Goal: Transaction & Acquisition: Purchase product/service

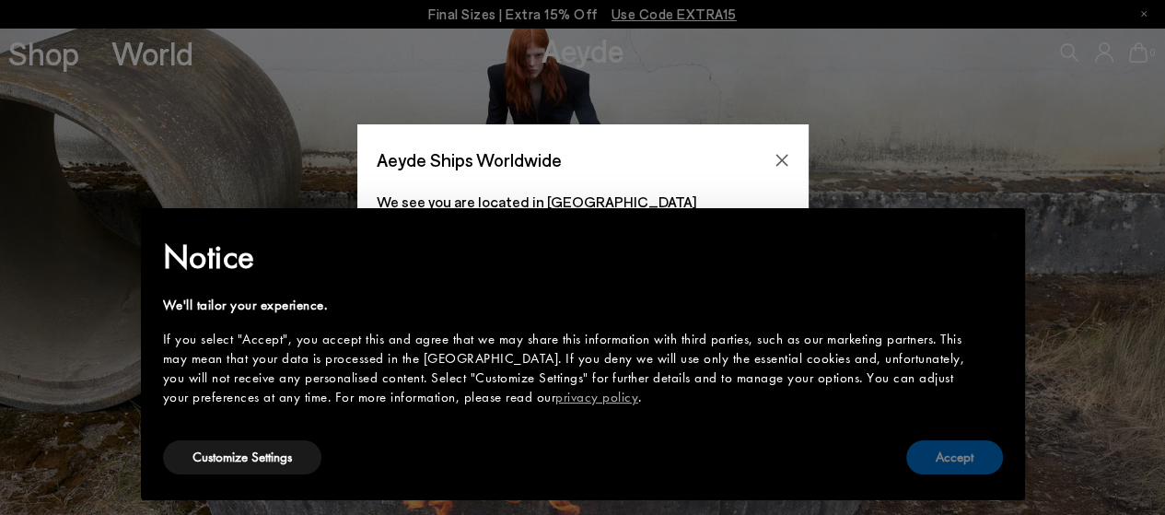
click at [947, 454] on button "Accept" at bounding box center [954, 457] width 97 height 34
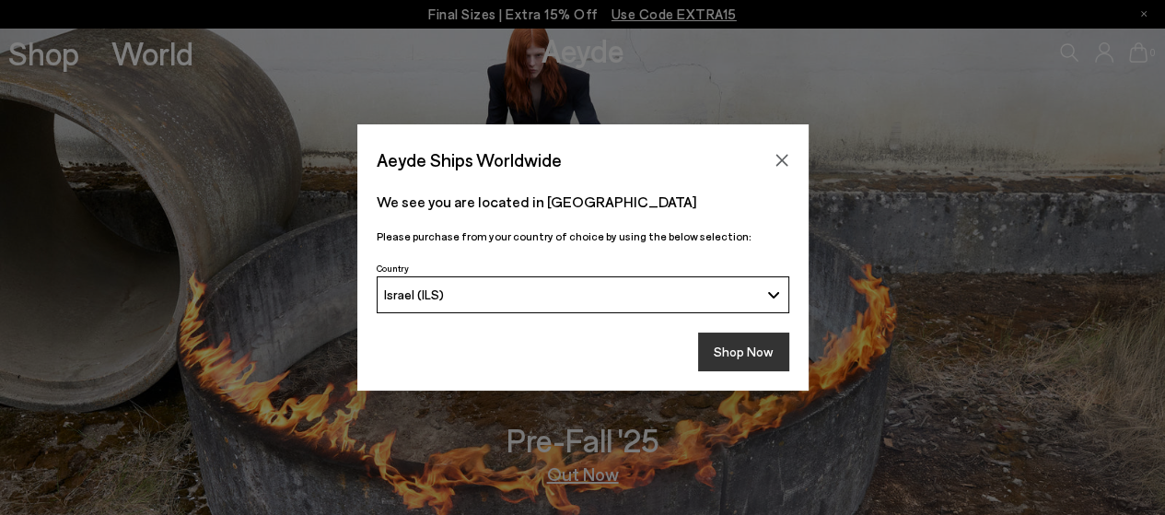
click at [750, 348] on button "Shop Now" at bounding box center [743, 351] width 91 height 39
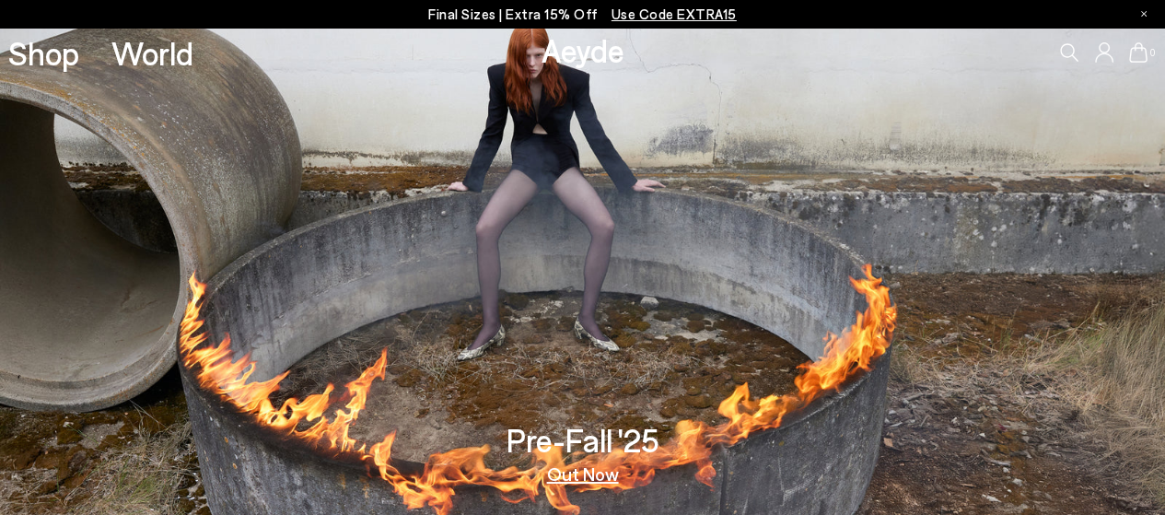
click at [570, 474] on link "Out Now" at bounding box center [583, 473] width 72 height 18
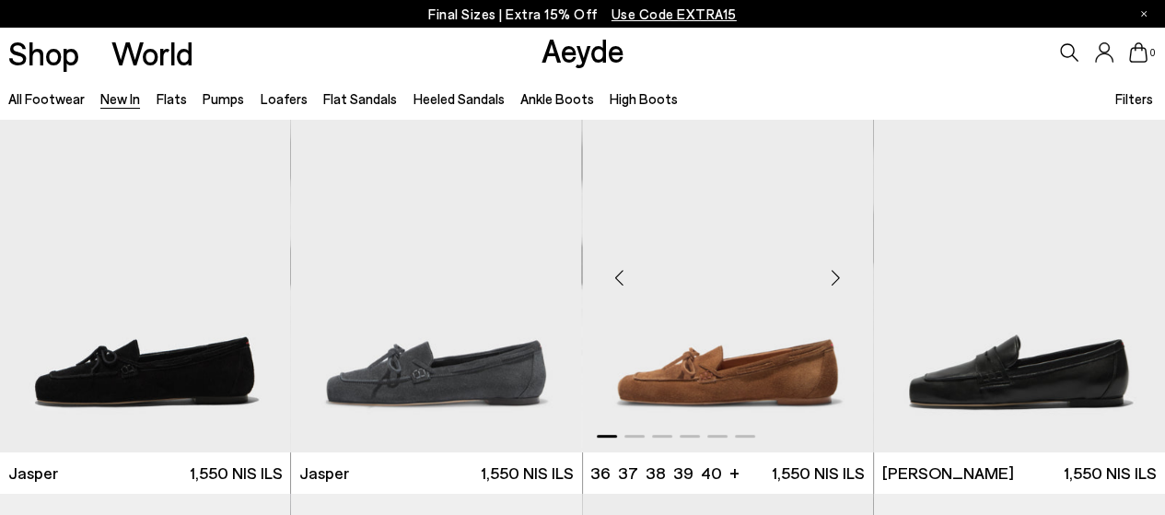
scroll to position [449, 0]
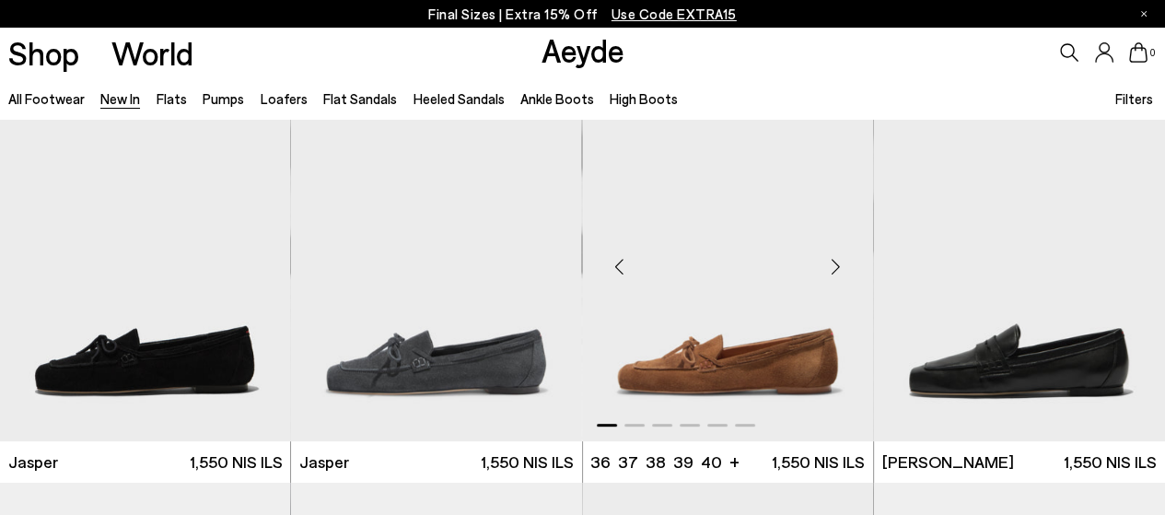
click at [656, 304] on img "1 / 6" at bounding box center [728, 259] width 290 height 366
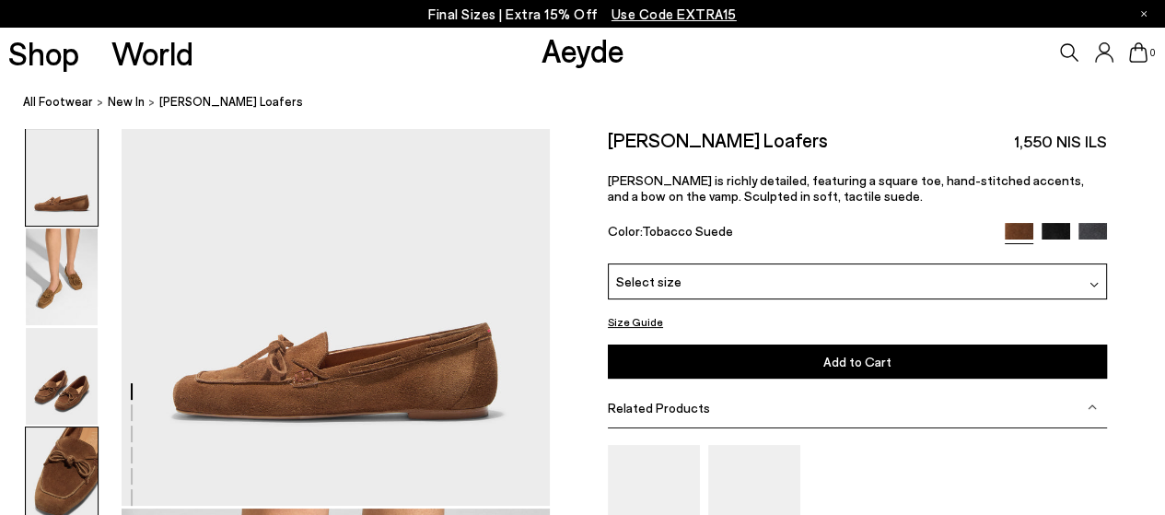
click at [53, 473] on img at bounding box center [62, 475] width 72 height 97
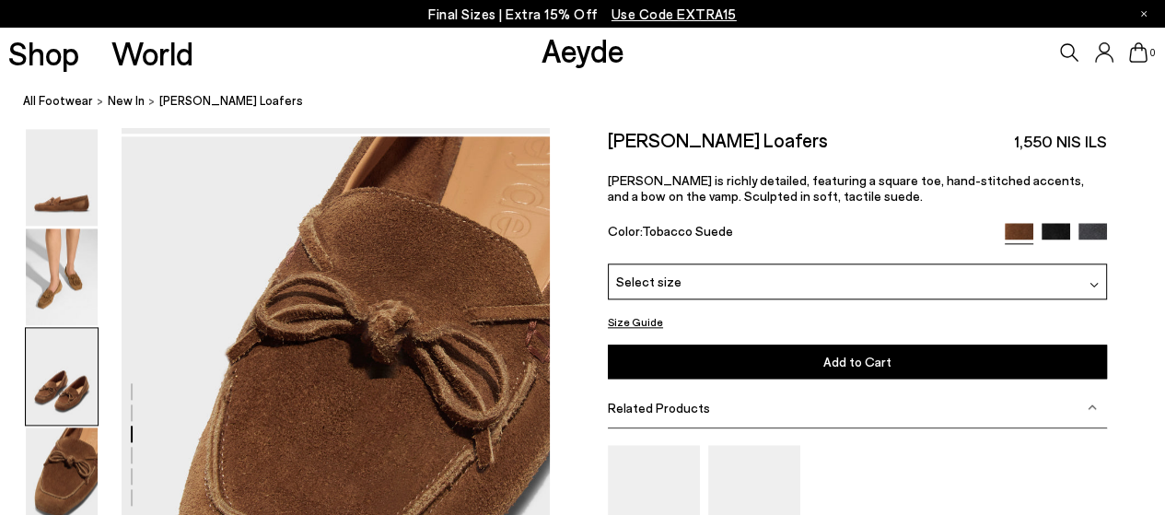
scroll to position [1721, 0]
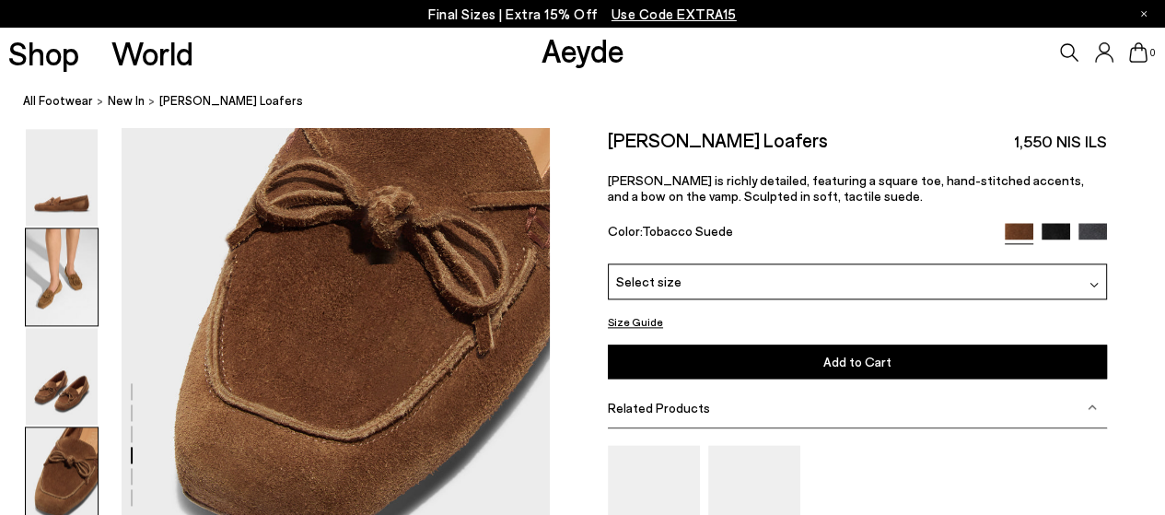
click at [82, 309] on img at bounding box center [62, 276] width 72 height 97
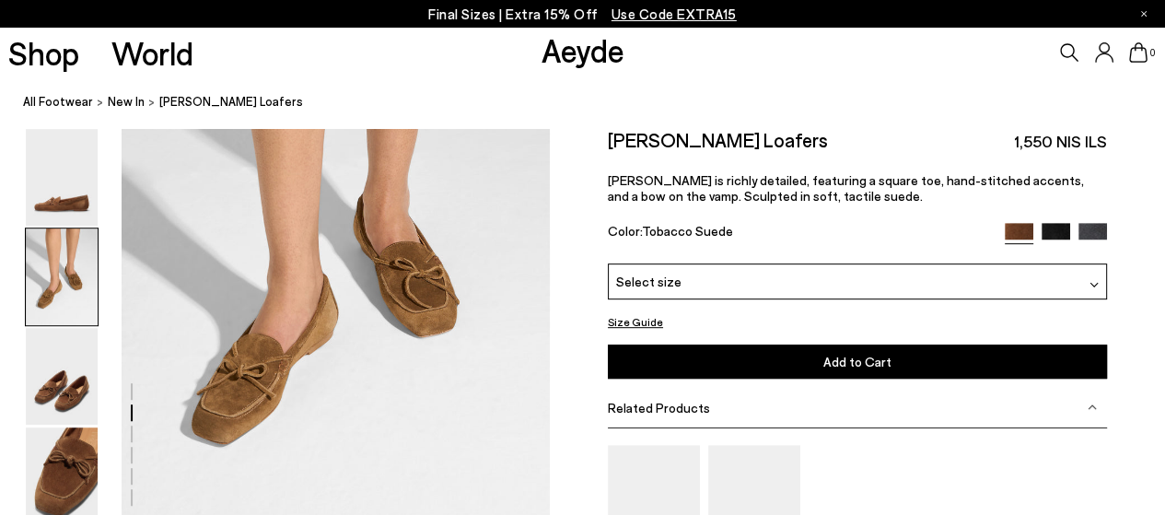
scroll to position [727, 0]
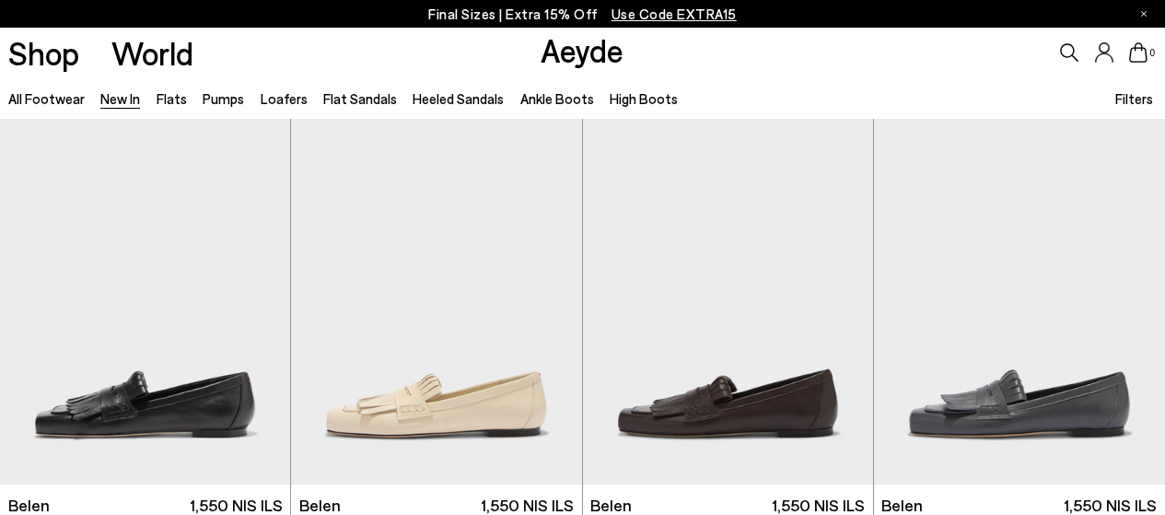
scroll to position [449, 0]
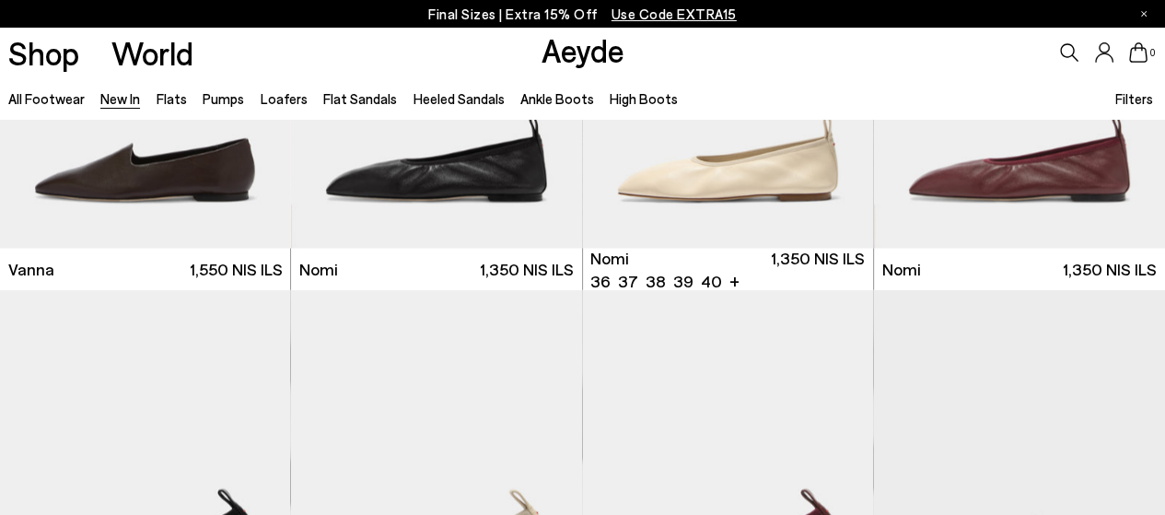
scroll to position [2951, 0]
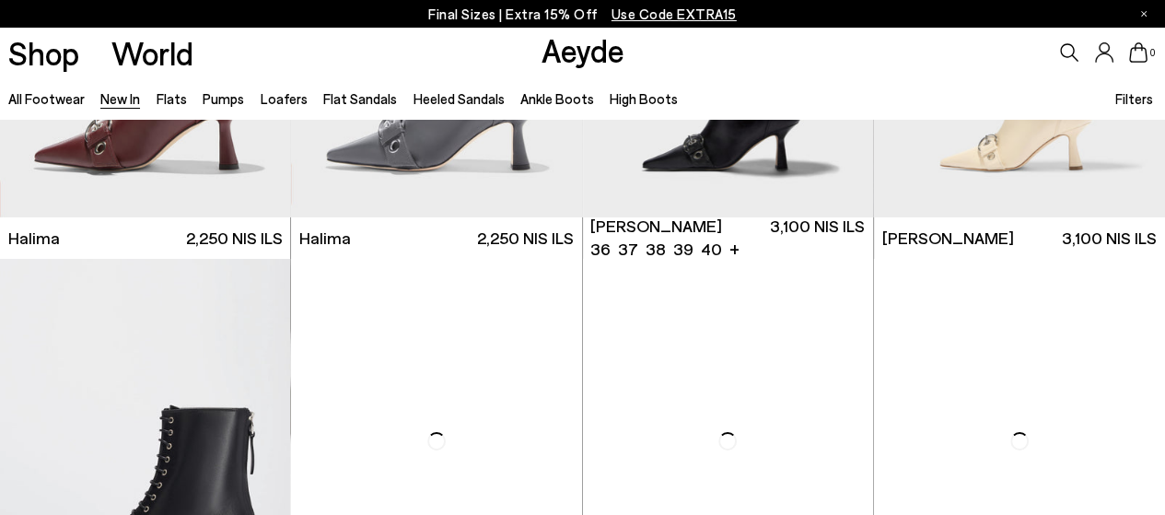
scroll to position [5561, 0]
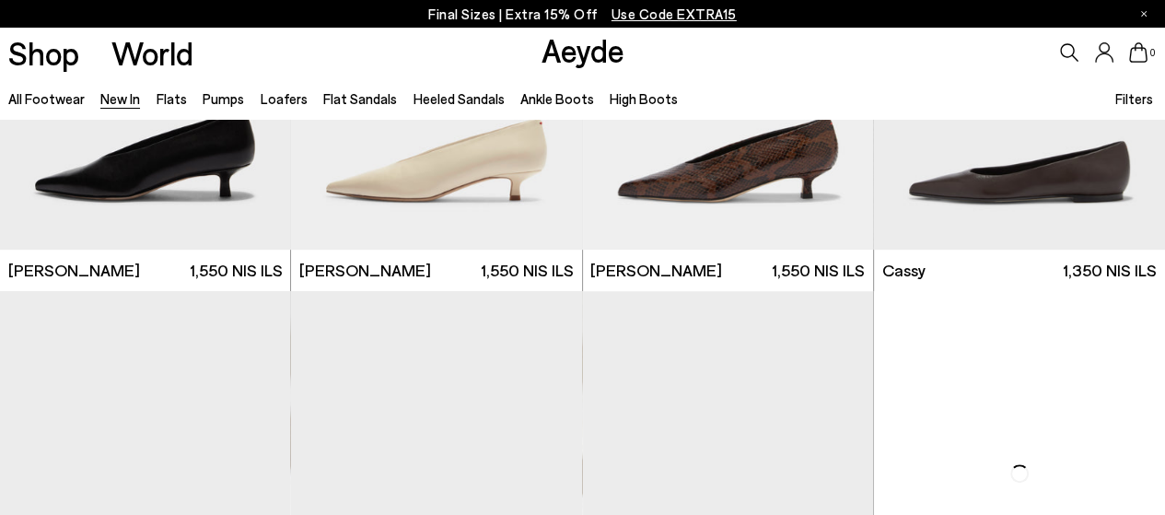
scroll to position [7339, 0]
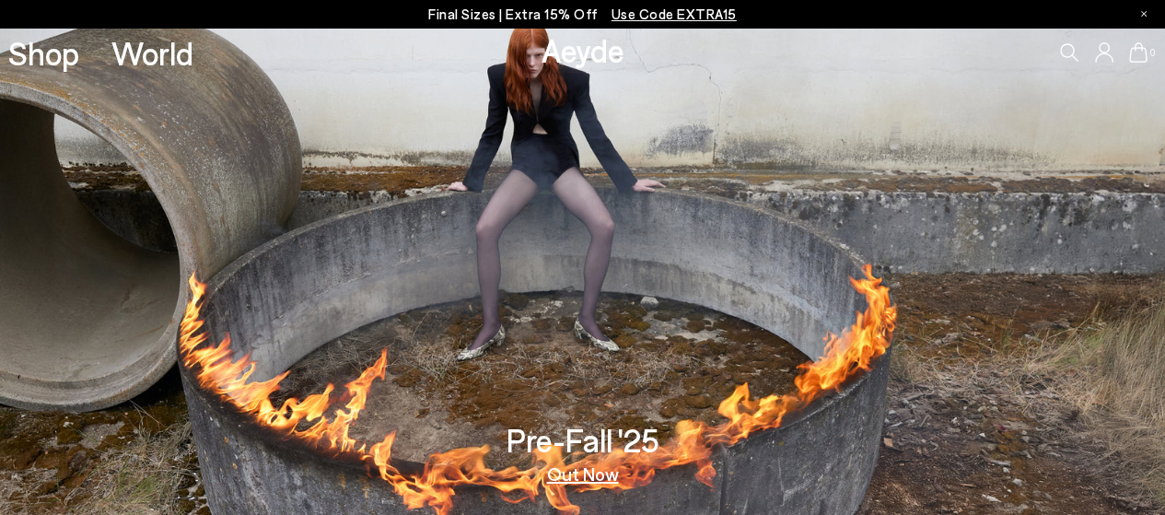
click at [612, 406] on img at bounding box center [582, 271] width 1165 height 487
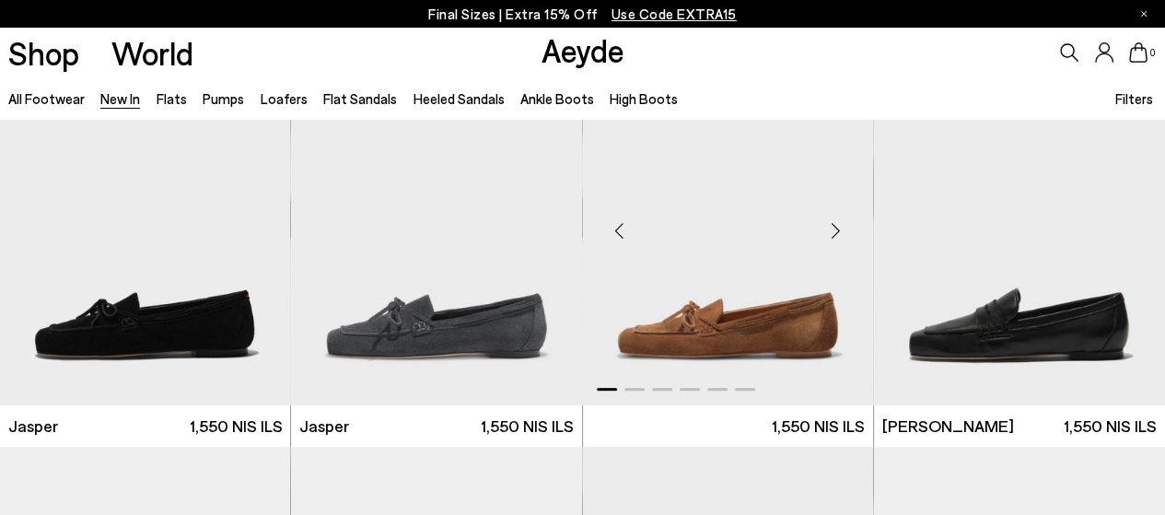
scroll to position [449, 0]
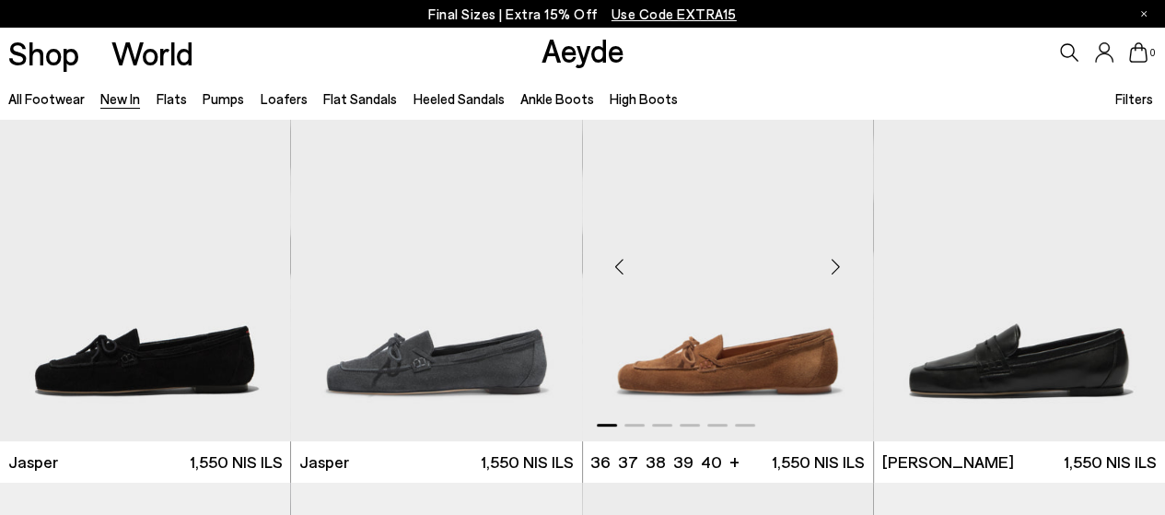
click at [744, 327] on img "1 / 6" at bounding box center [728, 259] width 290 height 366
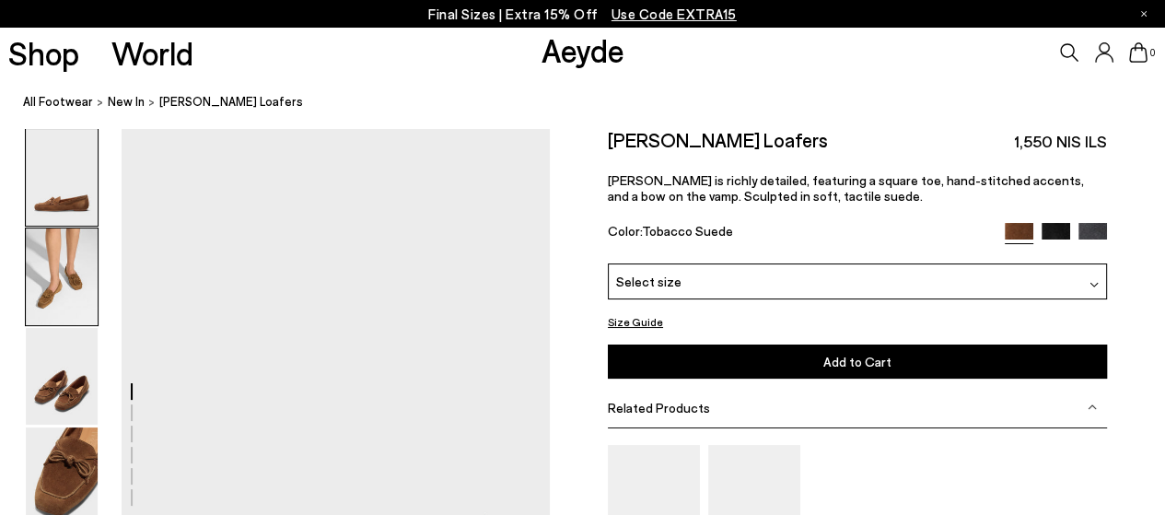
click at [64, 301] on img at bounding box center [62, 276] width 72 height 97
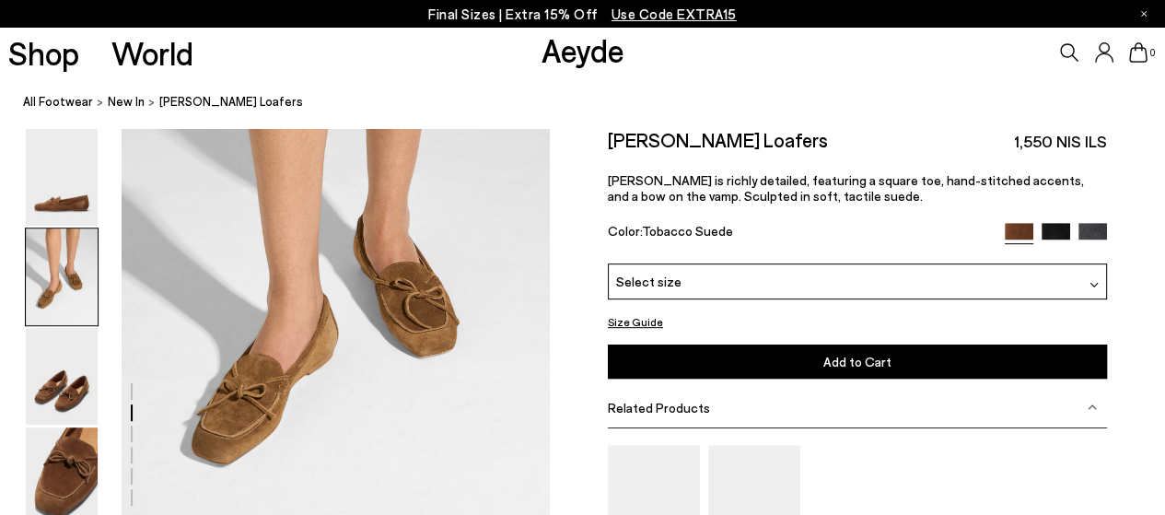
scroll to position [711, 0]
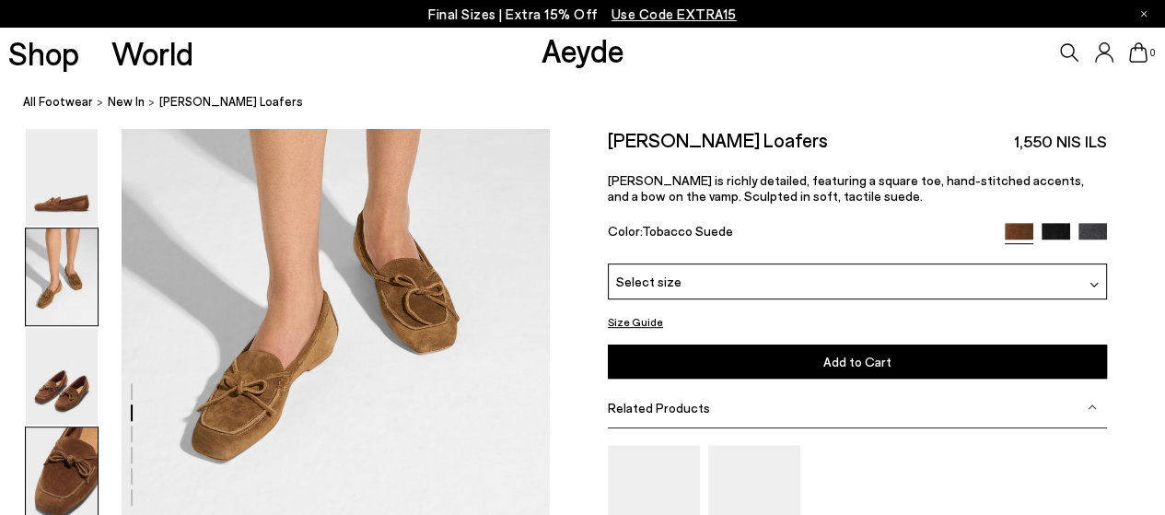
click at [59, 469] on img at bounding box center [62, 475] width 72 height 97
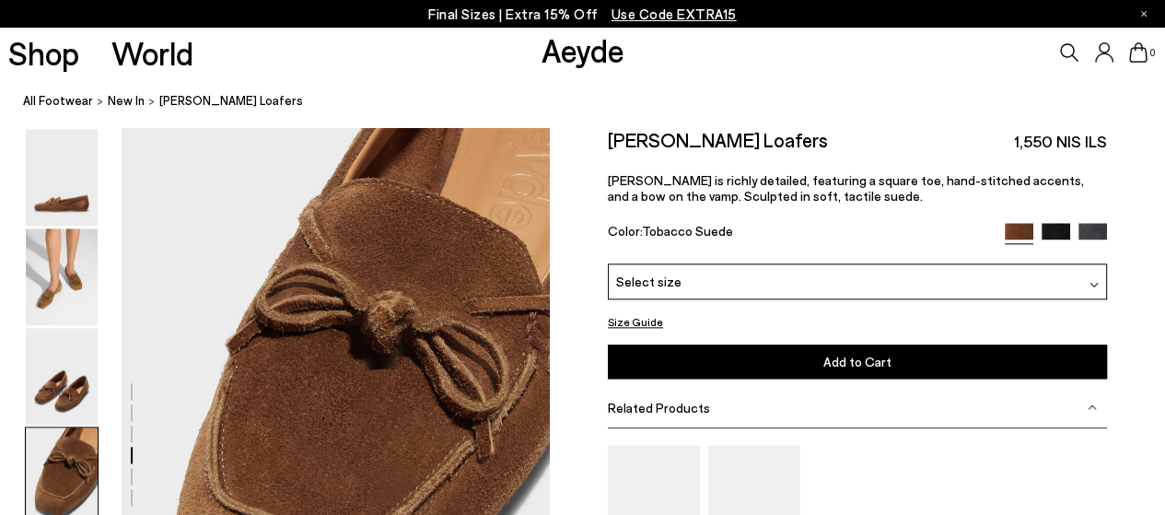
scroll to position [1757, 0]
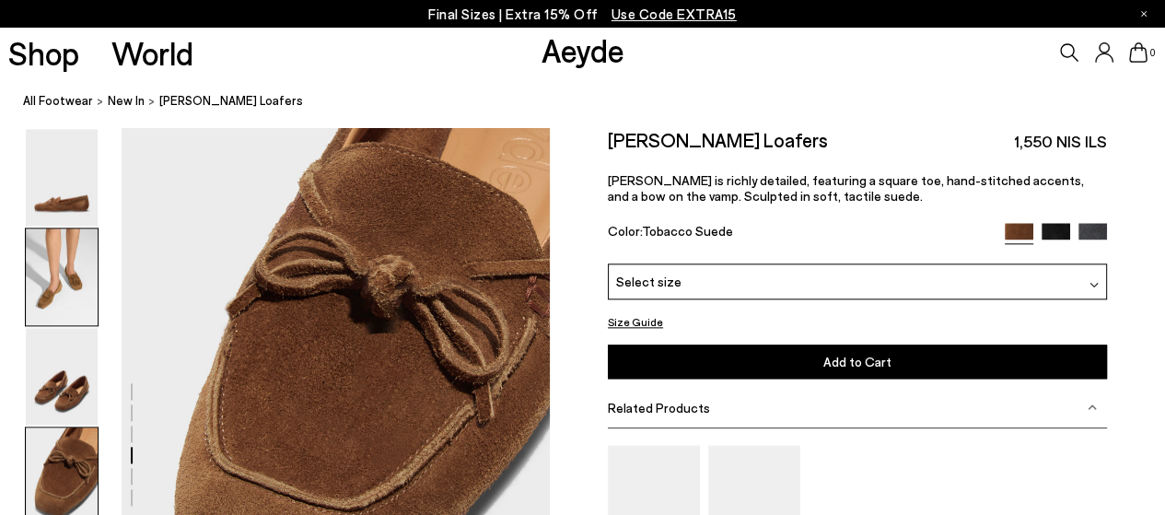
click at [67, 309] on img at bounding box center [62, 276] width 72 height 97
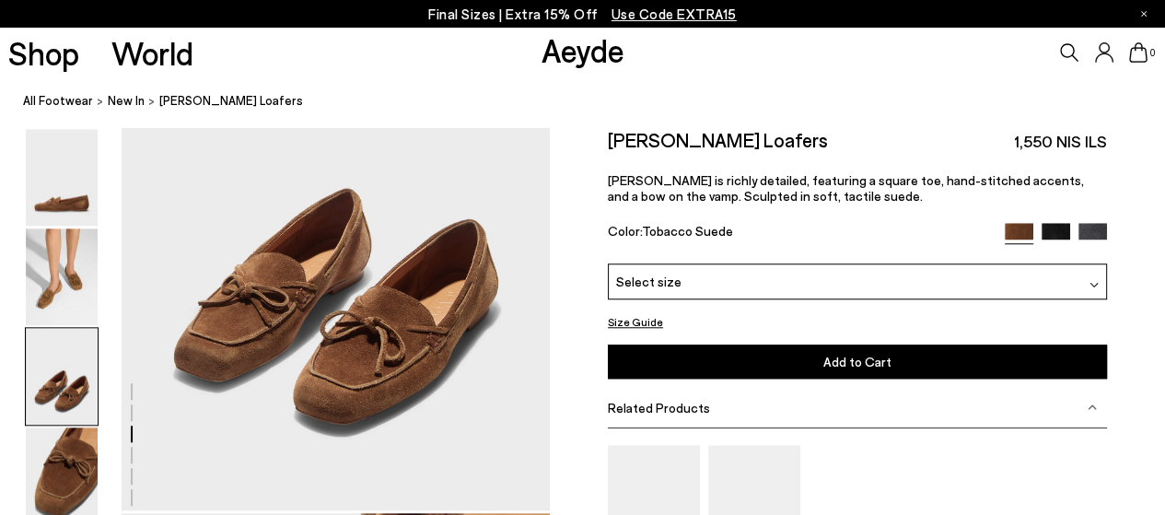
scroll to position [1336, 0]
